Goal: Find specific page/section: Find specific page/section

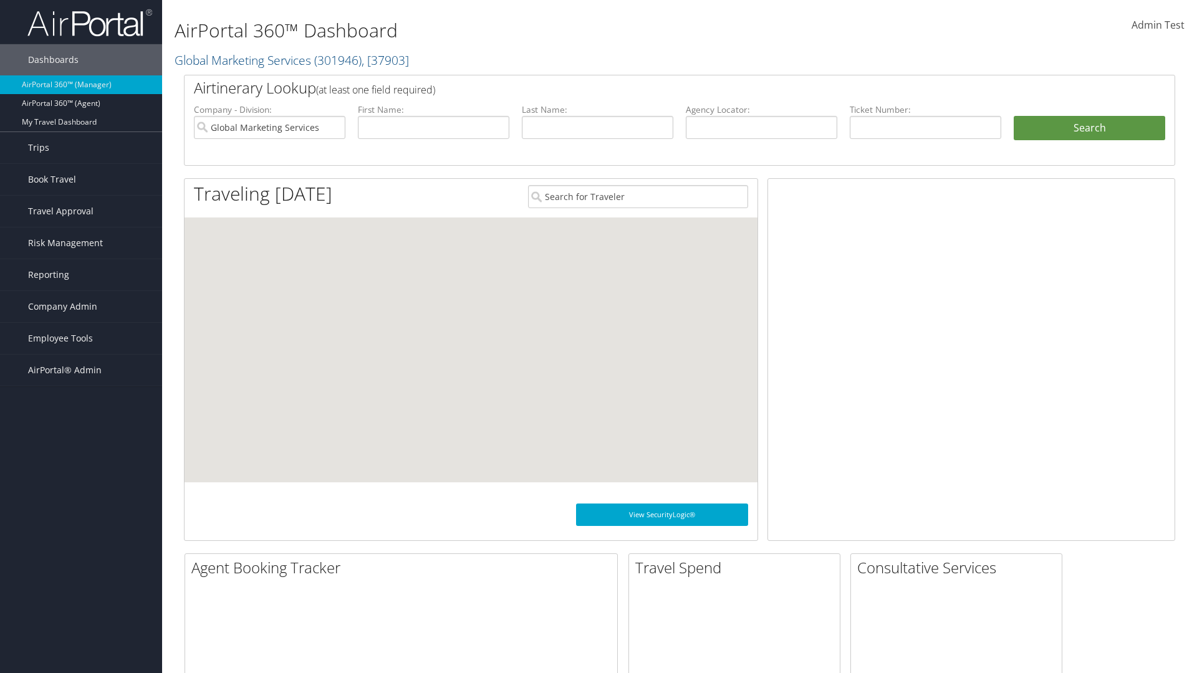
click at [81, 307] on span "Company Admin" at bounding box center [62, 306] width 69 height 31
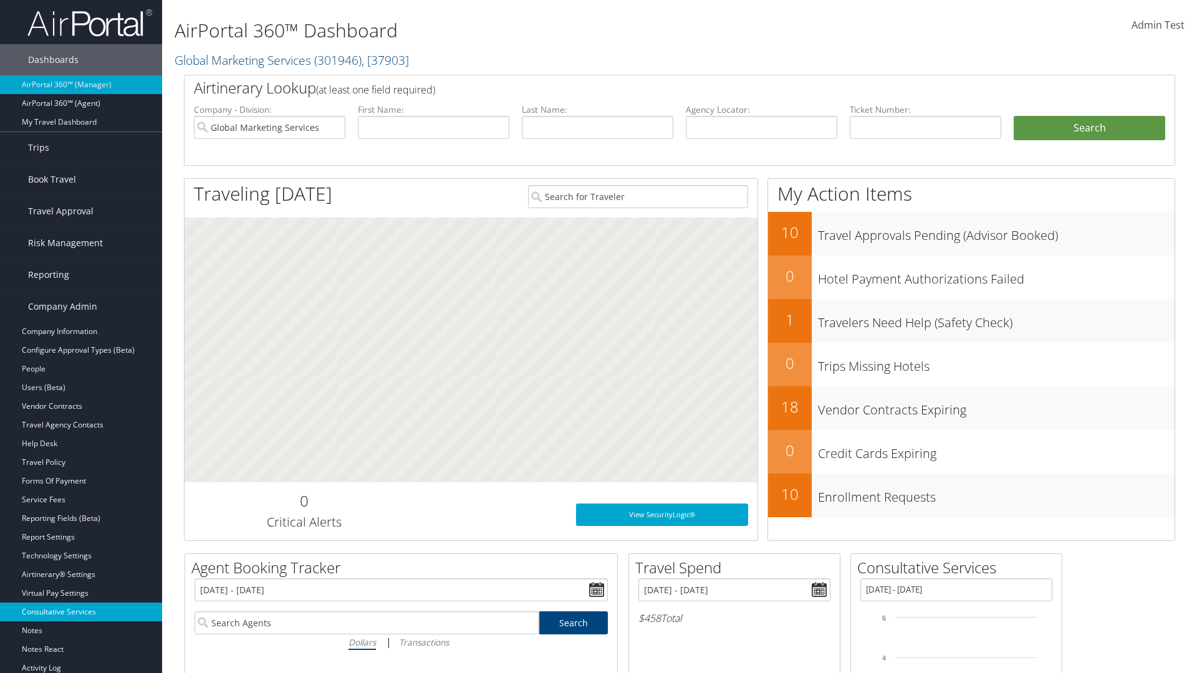
click at [81, 612] on link "Consultative Services" at bounding box center [81, 612] width 162 height 19
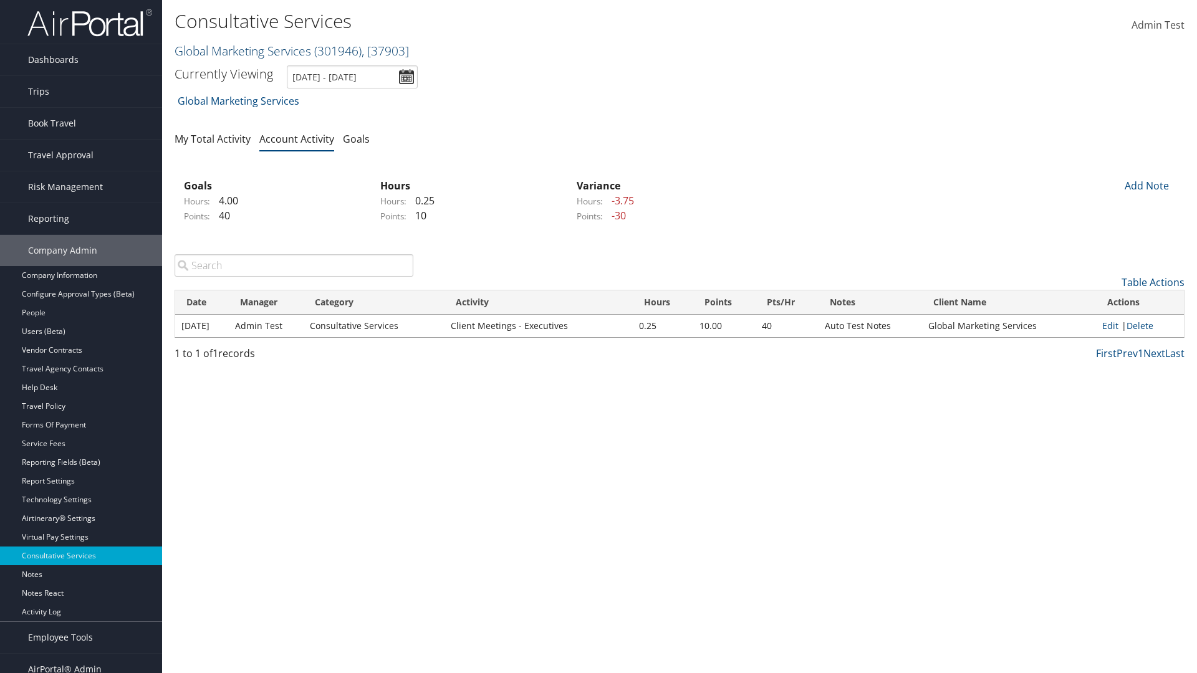
click at [241, 50] on link "Global Marketing Services ( 301946 ) , [ 37903 ]" at bounding box center [292, 50] width 234 height 17
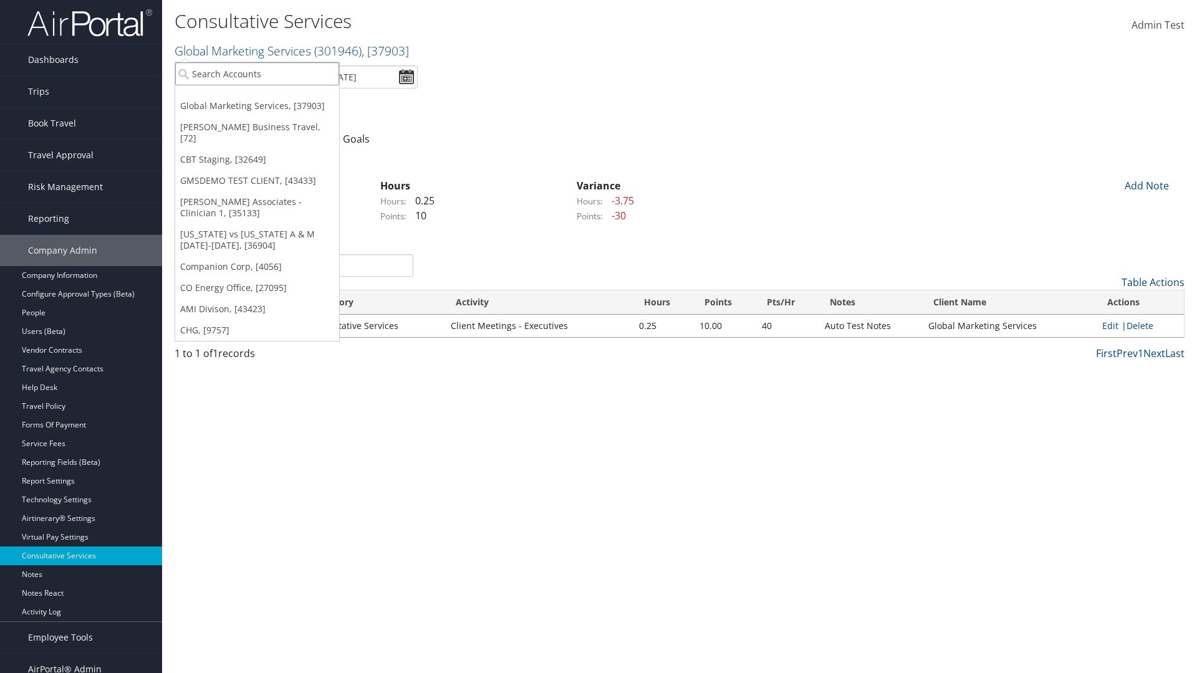
click at [257, 74] on input "search" at bounding box center [257, 73] width 164 height 23
type input "CBTSTG"
click at [257, 97] on div "CBT Staging (CBTSTG), [32649]" at bounding box center [257, 96] width 178 height 11
